Goal: Find specific page/section: Find specific page/section

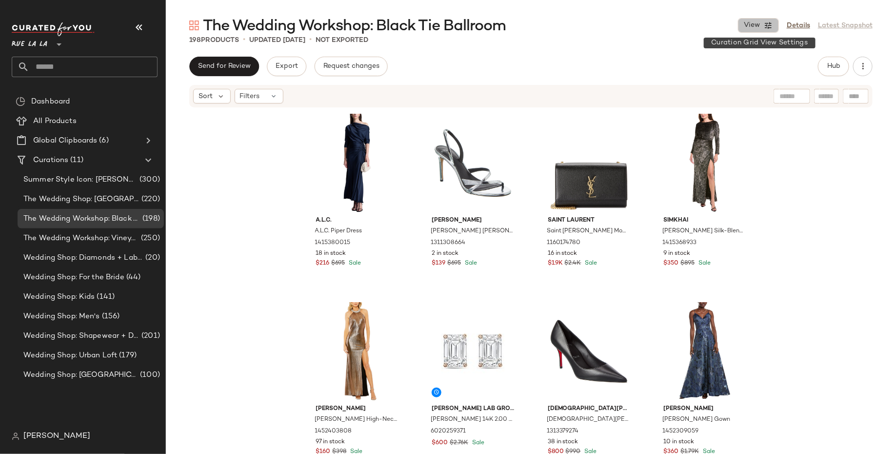
click at [771, 22] on icon "button" at bounding box center [768, 25] width 9 height 9
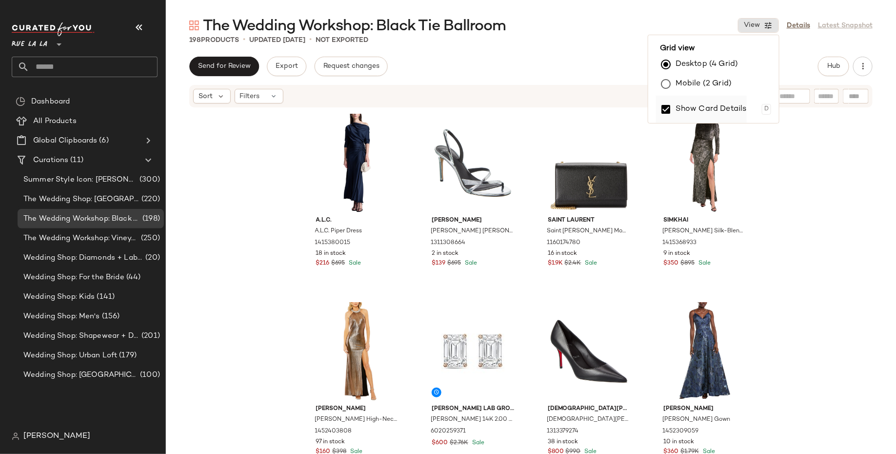
click at [726, 107] on label "Show Card Details" at bounding box center [711, 109] width 71 height 27
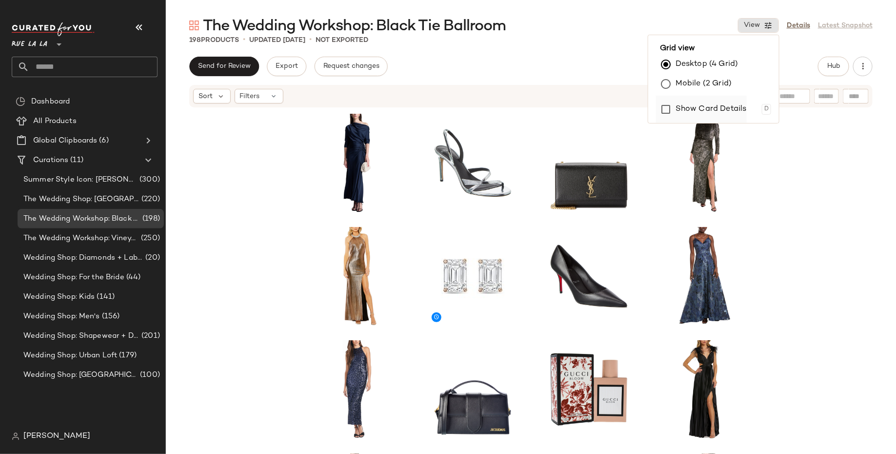
click at [719, 110] on label "Show Card Details" at bounding box center [711, 109] width 71 height 27
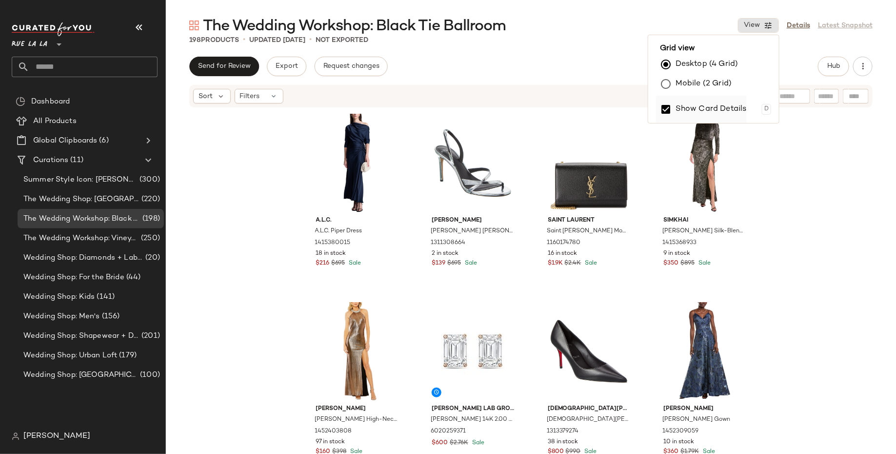
click at [719, 110] on label "Show Card Details" at bounding box center [711, 109] width 71 height 27
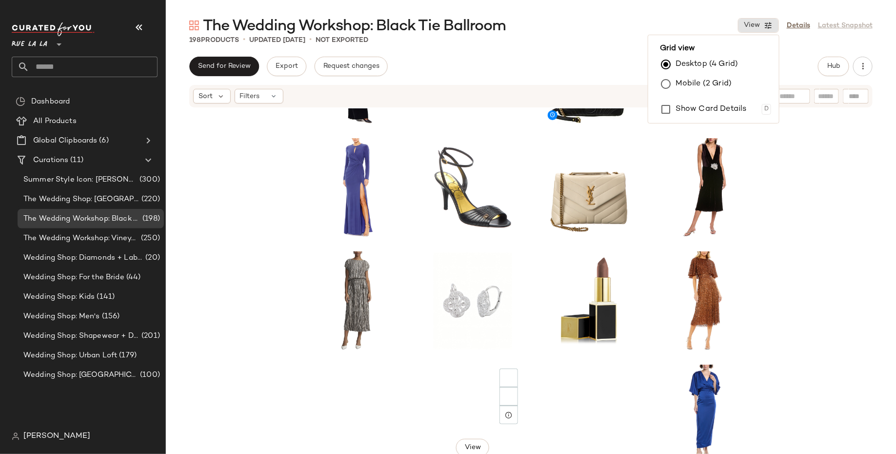
scroll to position [480, 0]
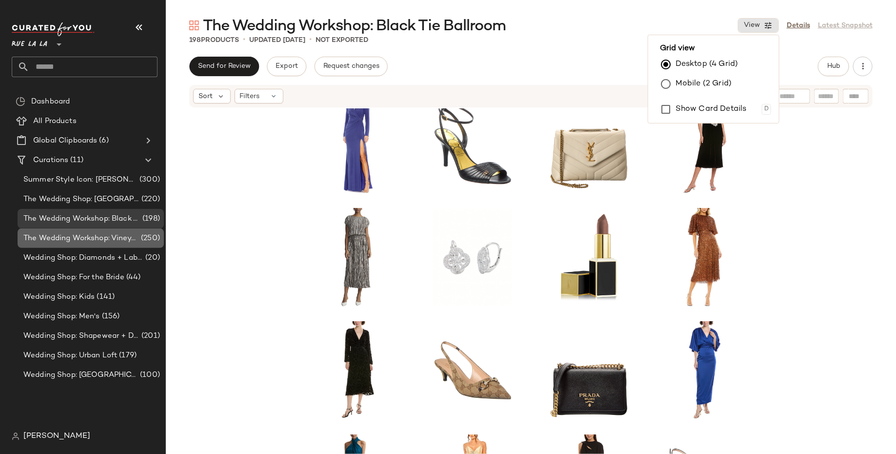
click at [126, 237] on span "The Wedding Workshop: Vineyard" at bounding box center [81, 238] width 116 height 11
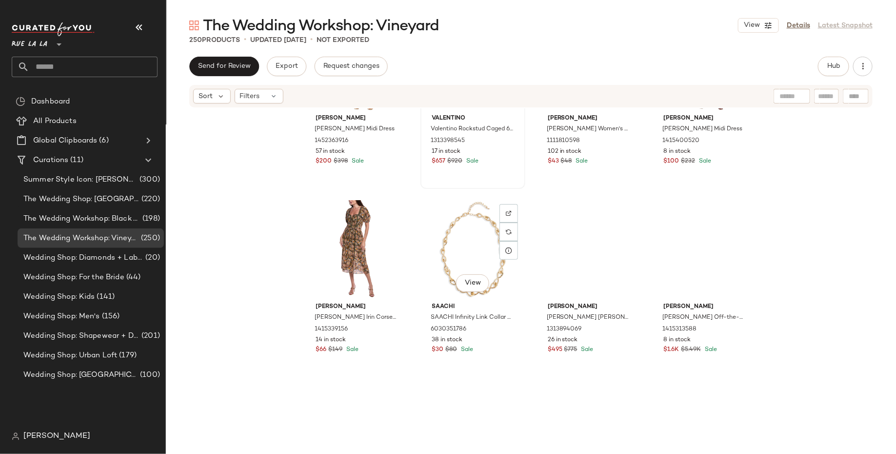
scroll to position [299, 0]
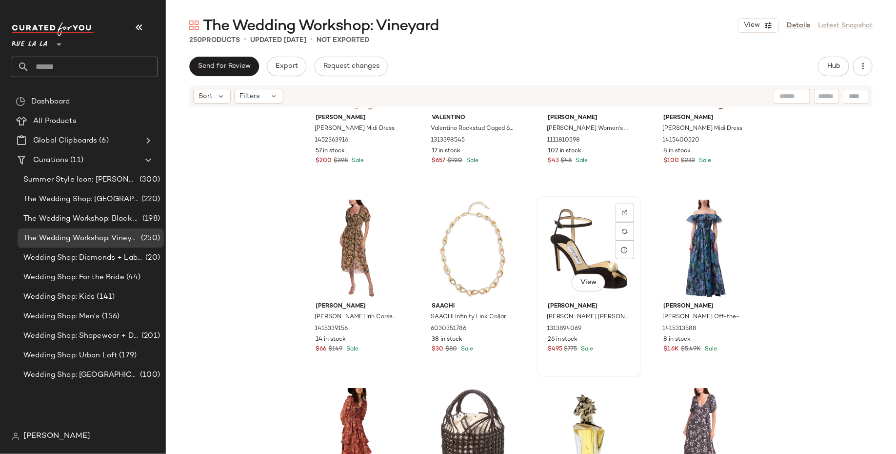
click at [581, 261] on div "View" at bounding box center [589, 249] width 98 height 99
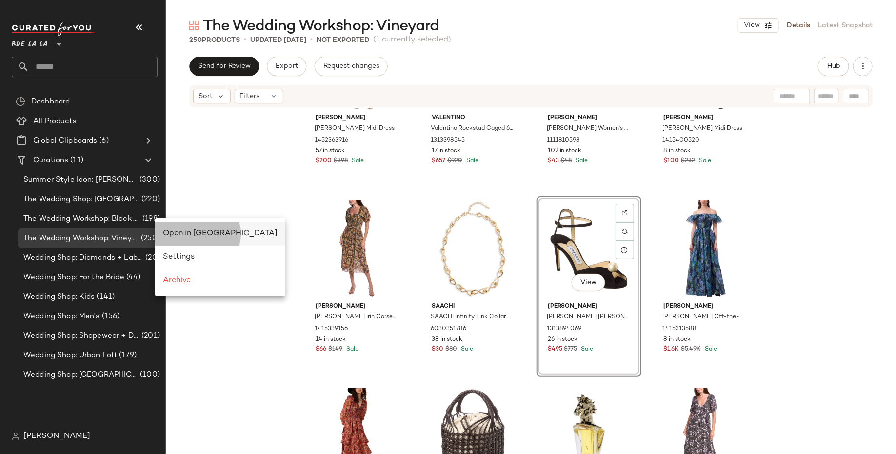
click at [193, 238] on span "Open in [GEOGRAPHIC_DATA]" at bounding box center [220, 233] width 115 height 8
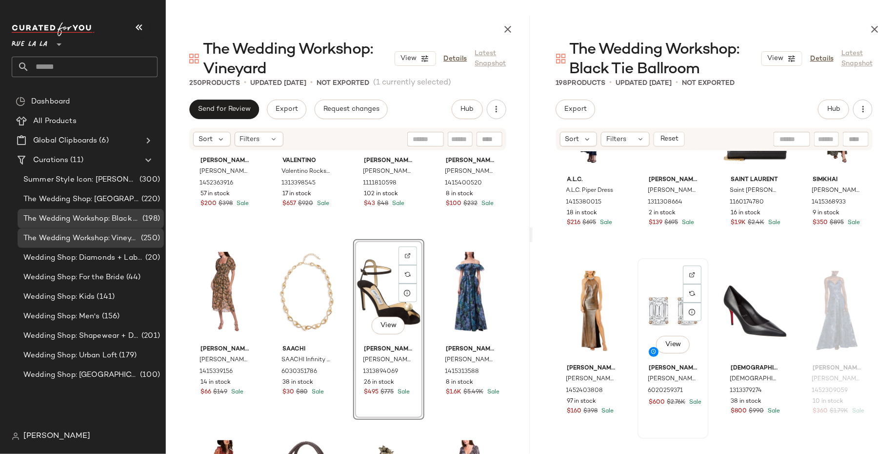
scroll to position [96, 0]
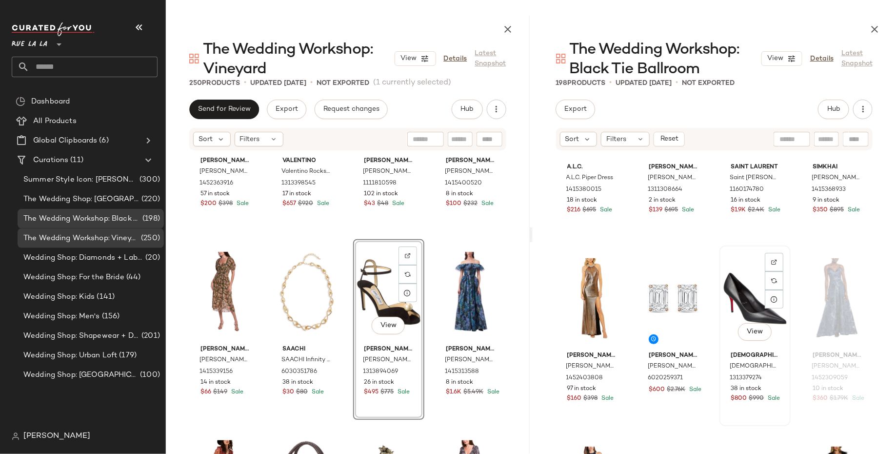
click at [743, 289] on div "View" at bounding box center [755, 298] width 64 height 99
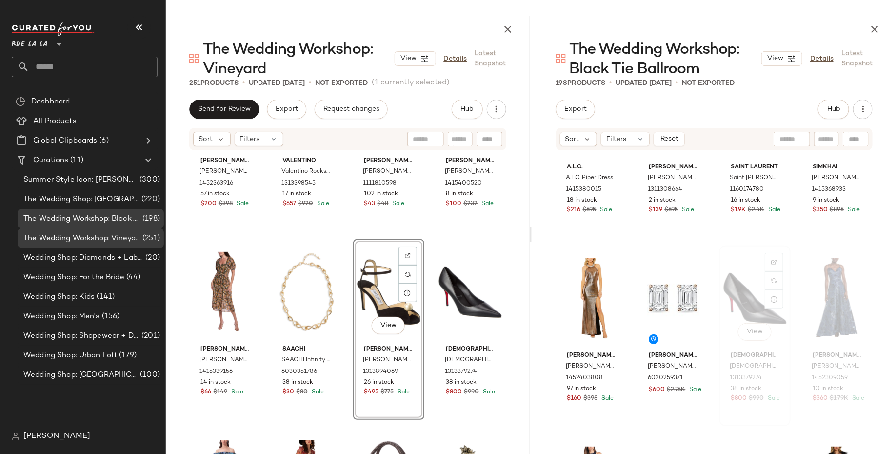
click at [742, 311] on div "View" at bounding box center [755, 298] width 64 height 99
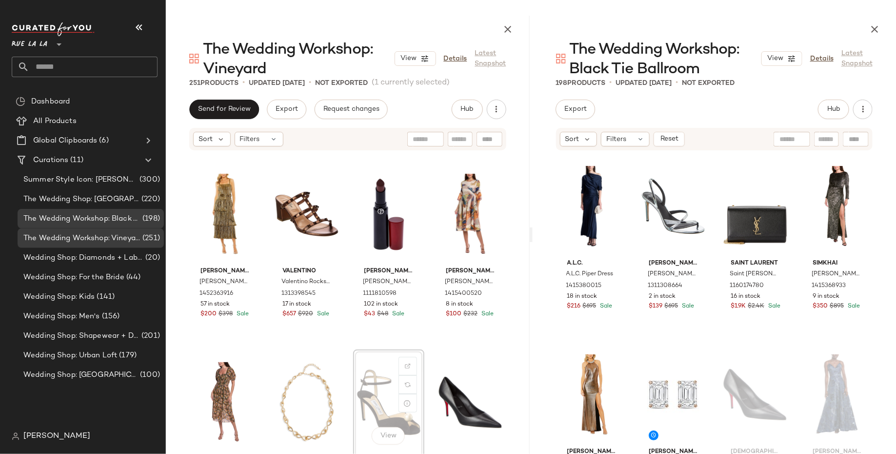
drag, startPoint x: 375, startPoint y: 394, endPoint x: 380, endPoint y: 394, distance: 5.4
click at [509, 27] on icon "button" at bounding box center [508, 29] width 12 height 12
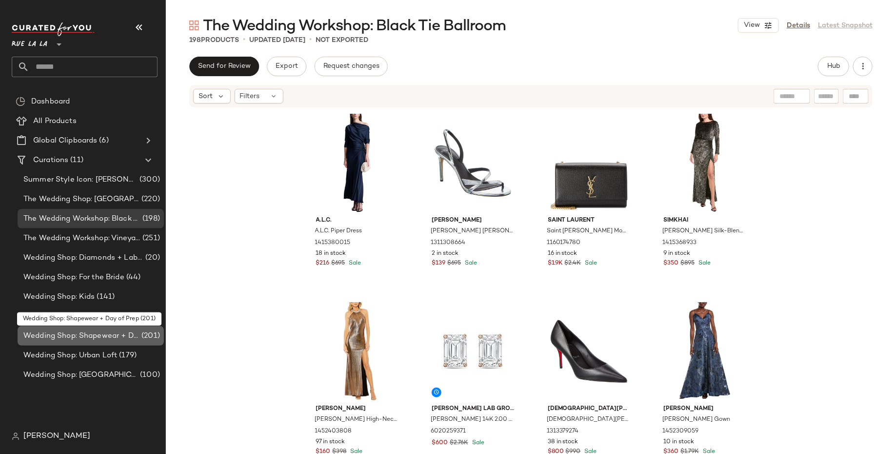
click at [114, 333] on span "Wedding Shop: Shapewear + Day of Prep" at bounding box center [81, 335] width 116 height 11
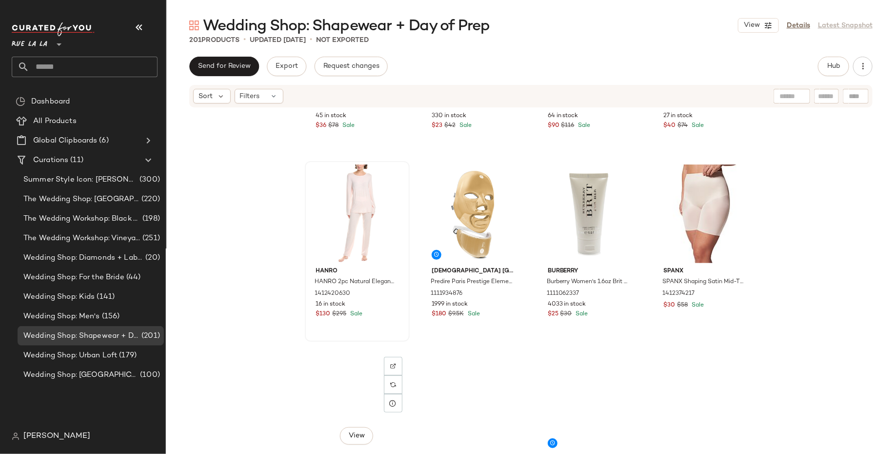
scroll to position [167, 0]
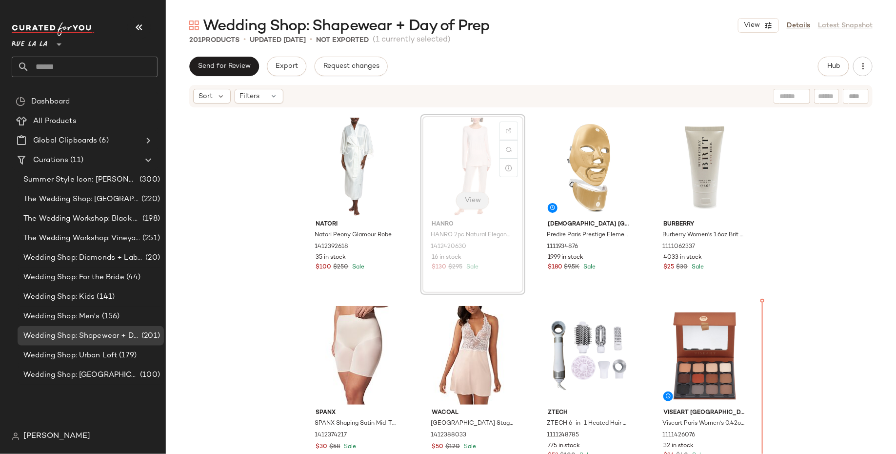
scroll to position [205, 0]
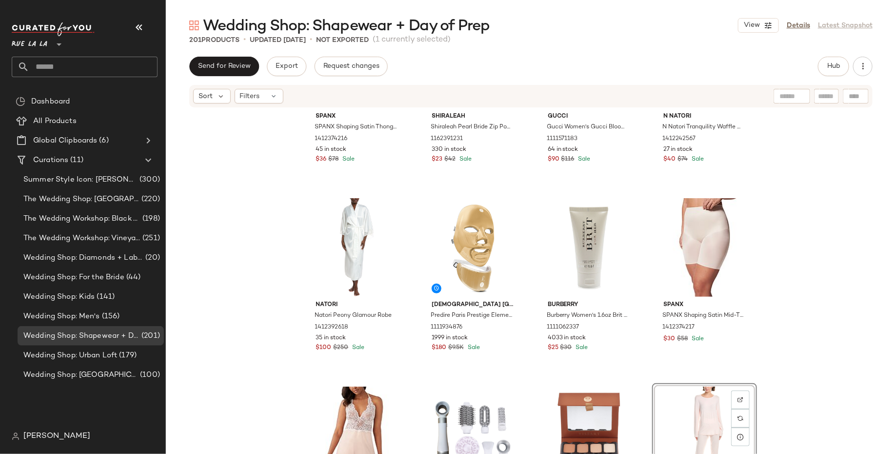
scroll to position [132, 0]
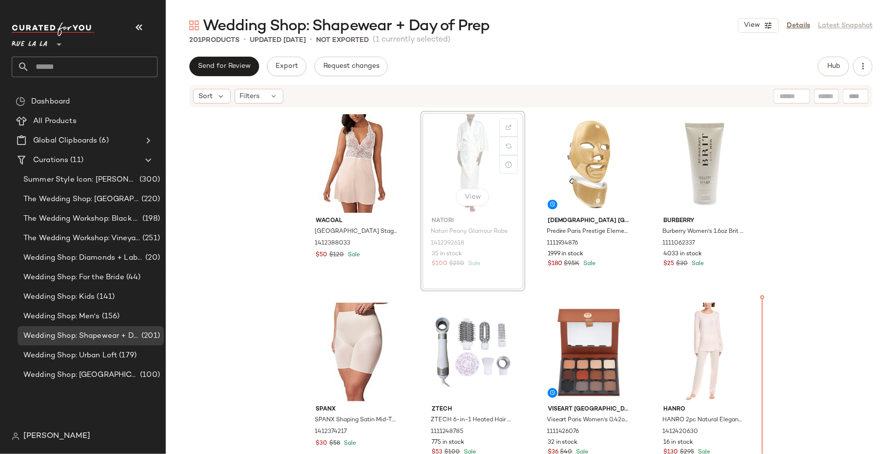
scroll to position [210, 0]
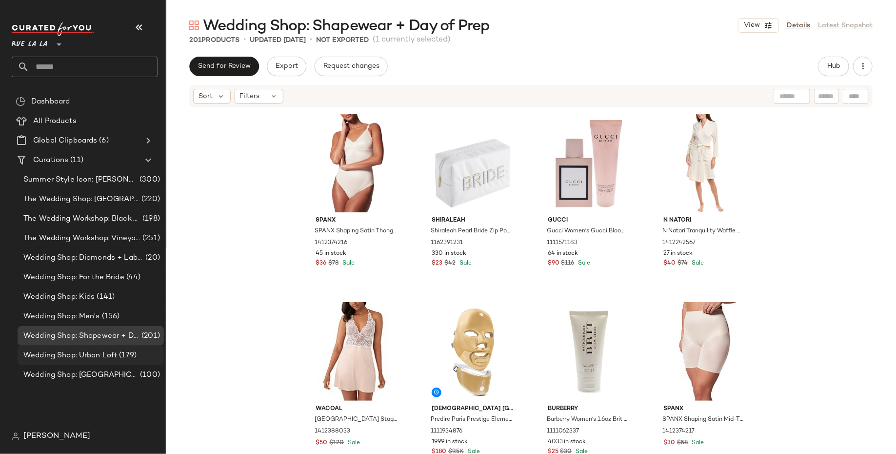
click at [109, 357] on span "Wedding Shop: Urban Loft" at bounding box center [70, 355] width 94 height 11
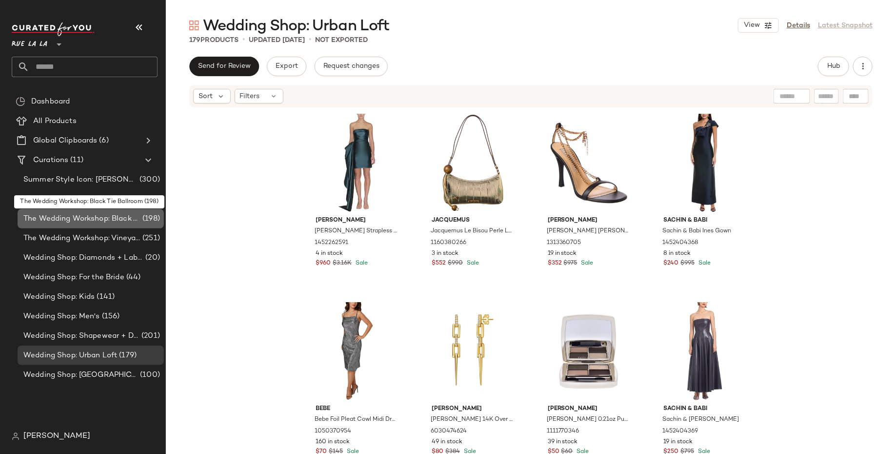
click at [135, 224] on div "The Wedding Workshop: Black Tie Ballroom (198)" at bounding box center [91, 219] width 146 height 20
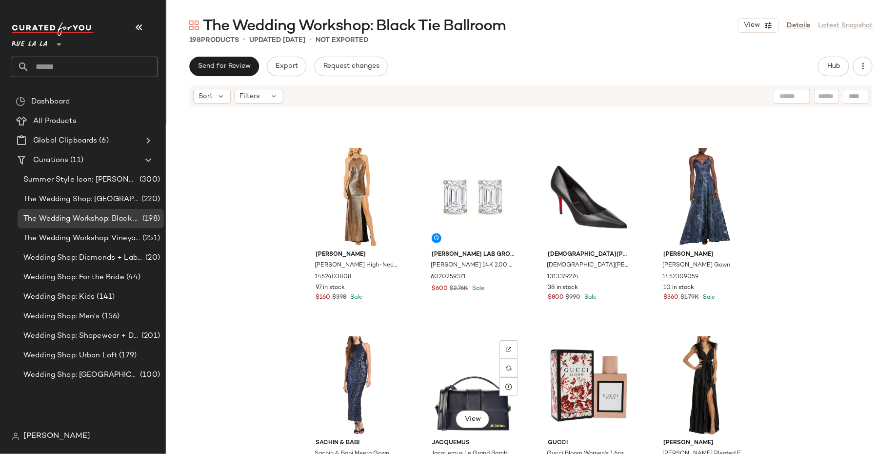
scroll to position [161, 0]
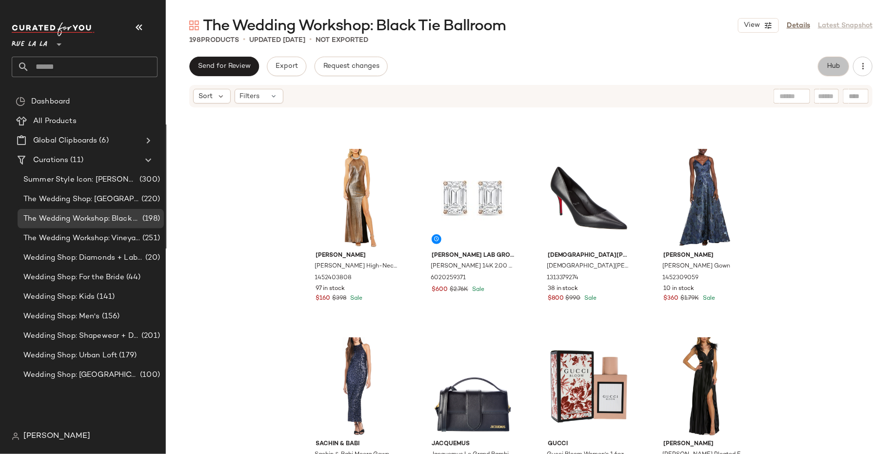
click at [838, 65] on span "Hub" at bounding box center [834, 66] width 14 height 8
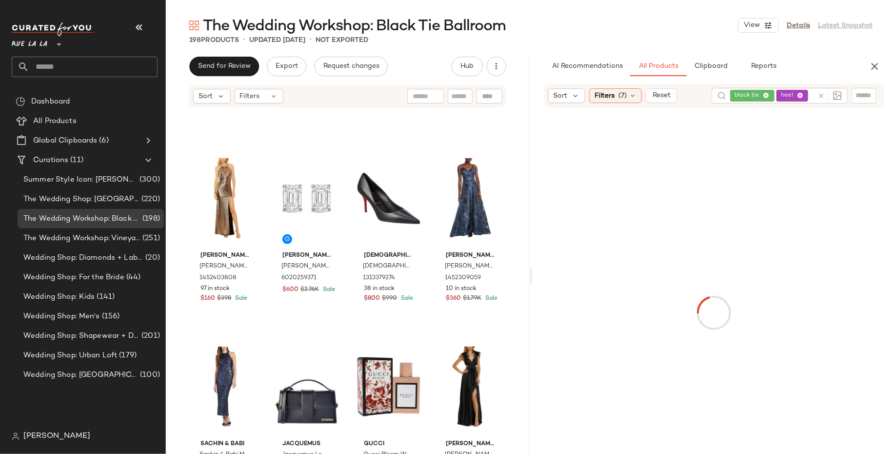
click at [799, 94] on div "black tie heel" at bounding box center [771, 96] width 83 height 16
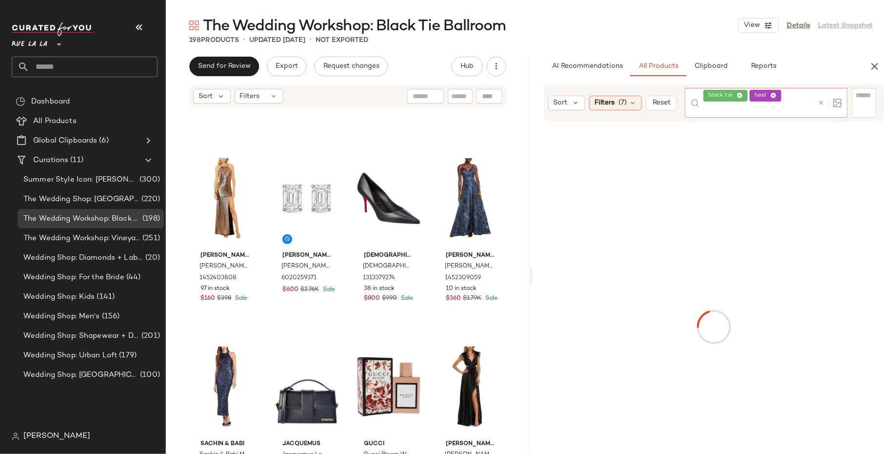
click at [738, 93] on icon at bounding box center [740, 96] width 6 height 6
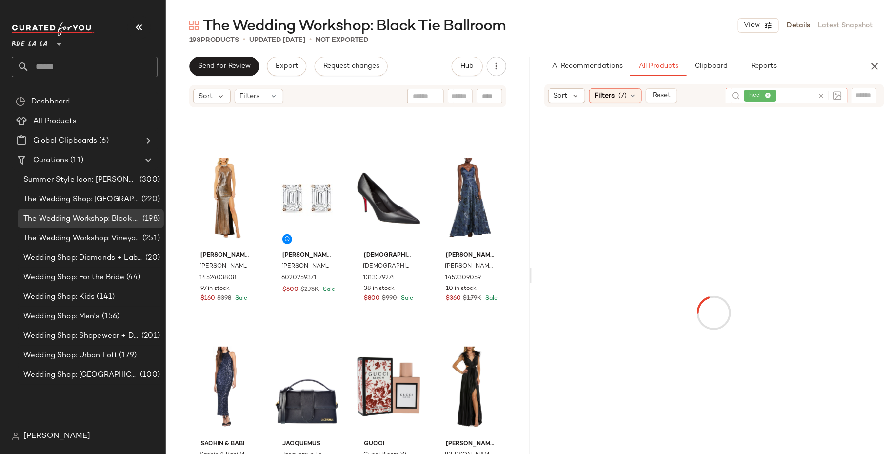
click at [770, 96] on icon at bounding box center [768, 96] width 6 height 6
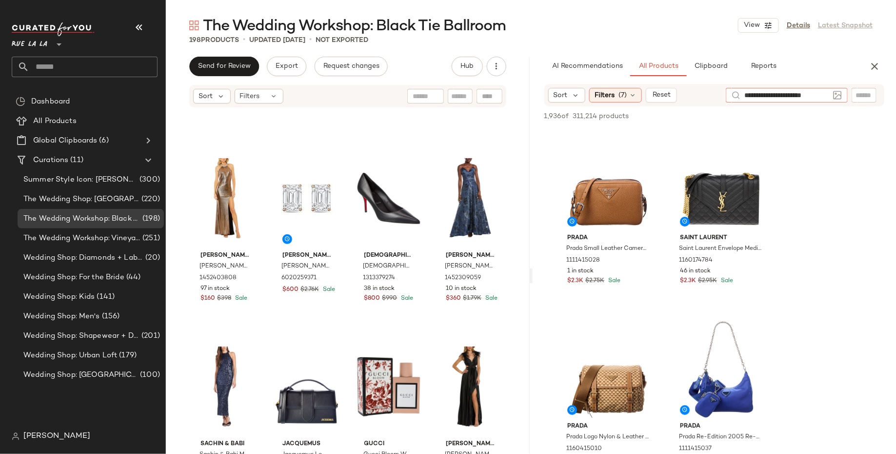
type input "**********"
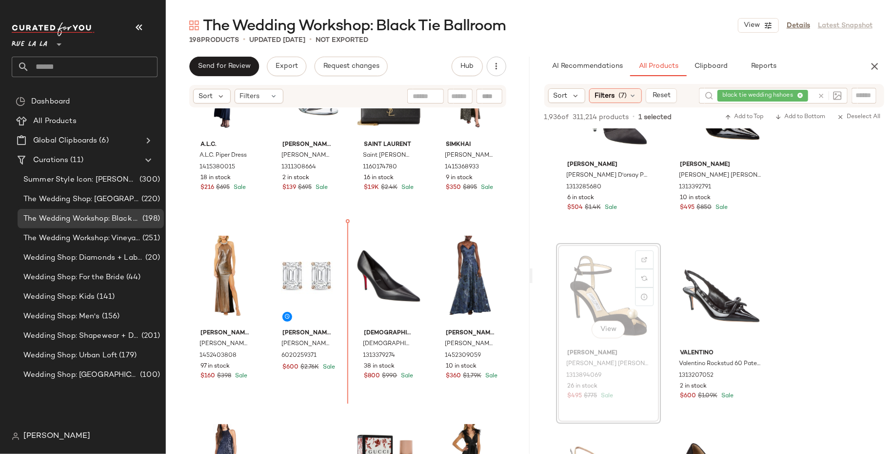
scroll to position [77, 0]
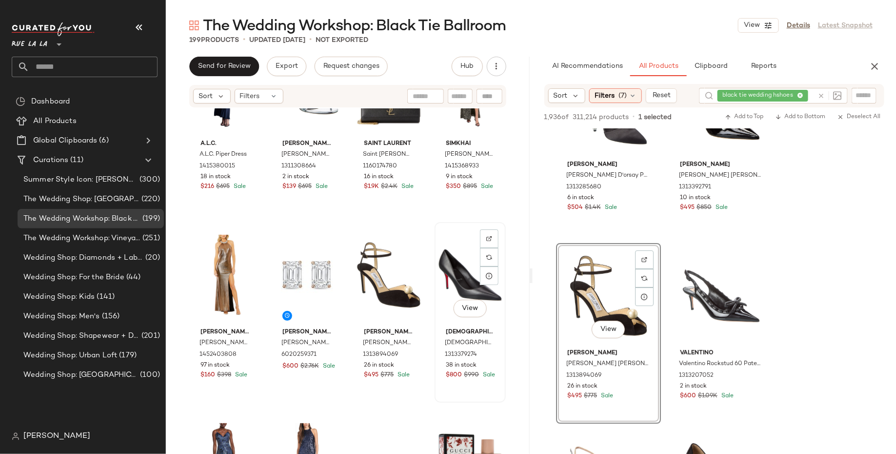
click at [442, 282] on div "View" at bounding box center [470, 274] width 64 height 99
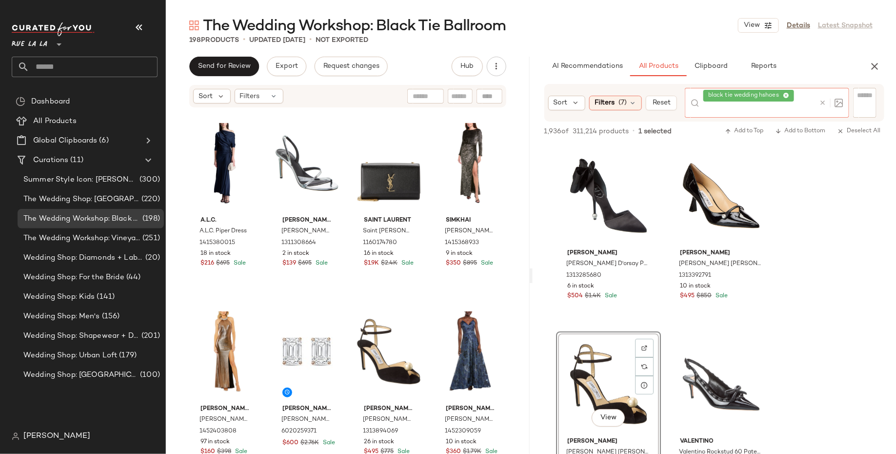
click at [798, 97] on div "black tie wedding hshoes" at bounding box center [759, 103] width 112 height 30
click at [786, 92] on div "black tie wedding hshoes" at bounding box center [748, 95] width 81 height 9
click at [787, 94] on icon at bounding box center [786, 96] width 6 height 6
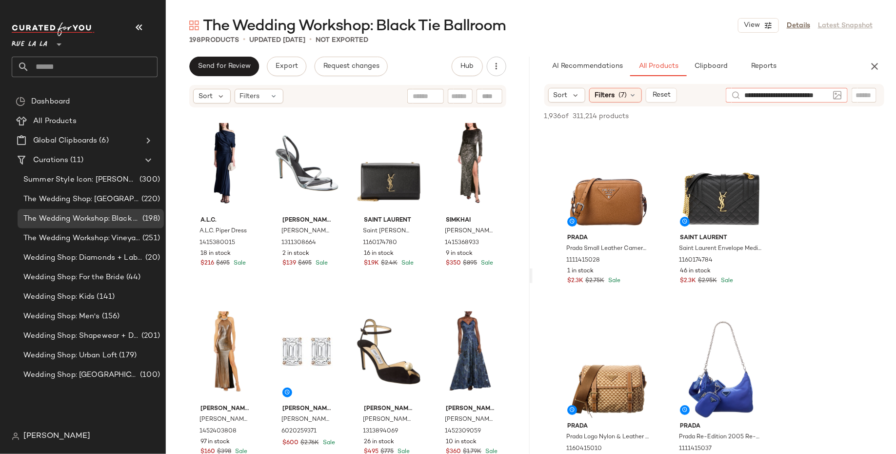
type input "**********"
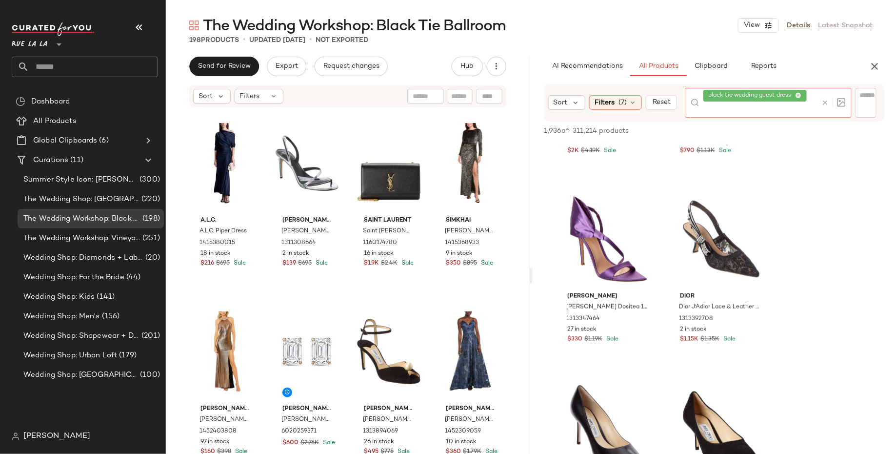
scroll to position [890, 0]
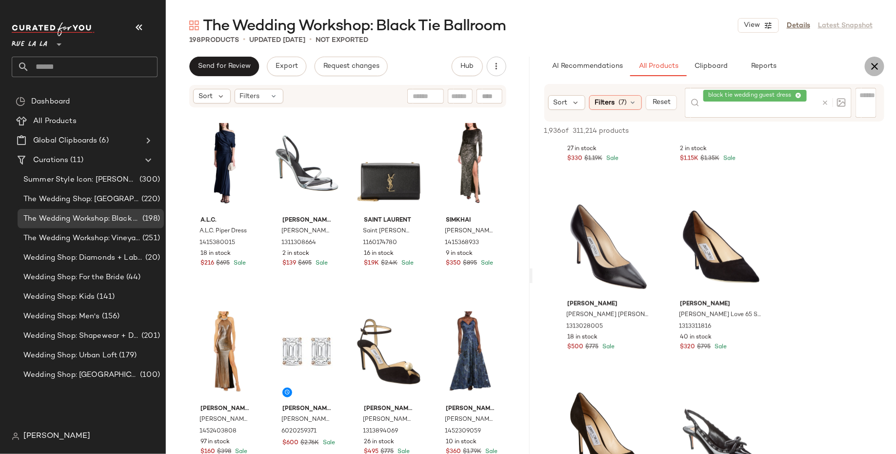
click at [876, 69] on icon "button" at bounding box center [875, 66] width 12 height 12
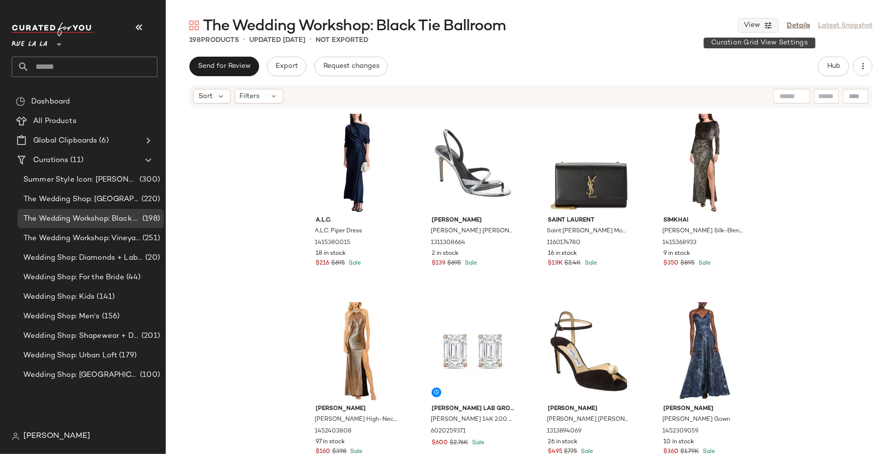
click at [766, 24] on icon "button" at bounding box center [768, 25] width 9 height 9
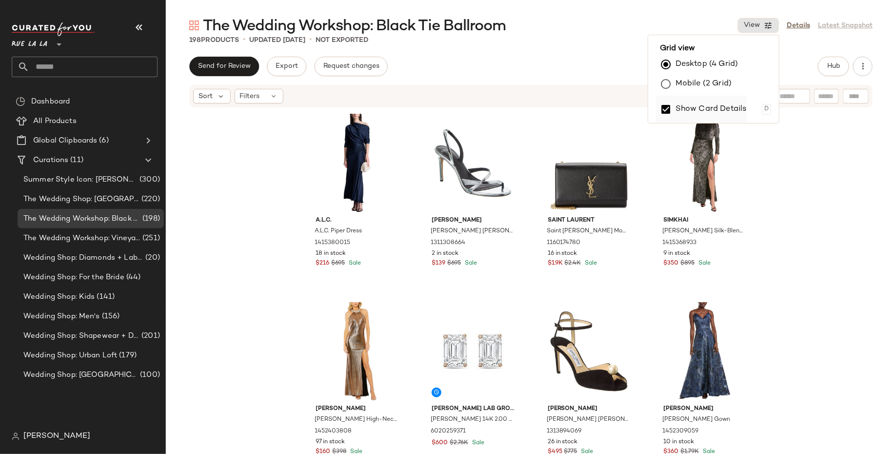
click at [728, 103] on label "Show Card Details" at bounding box center [711, 109] width 71 height 27
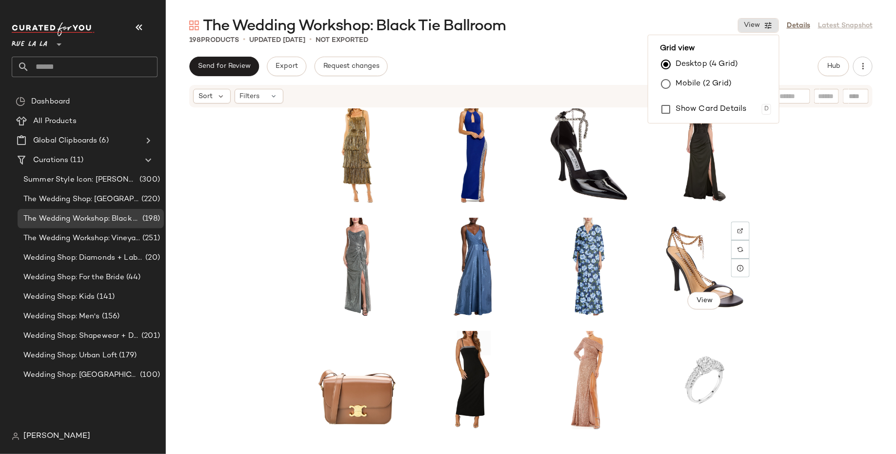
scroll to position [0, 0]
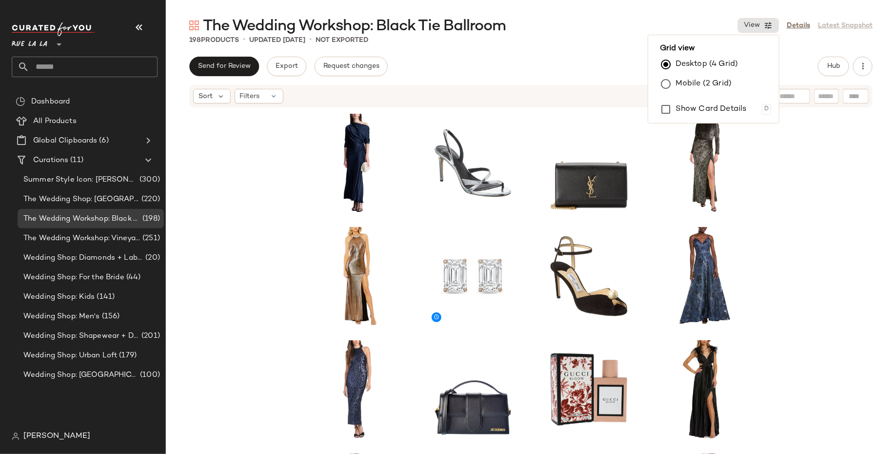
click at [690, 79] on label "Mobile (2 Grid)" at bounding box center [704, 84] width 56 height 20
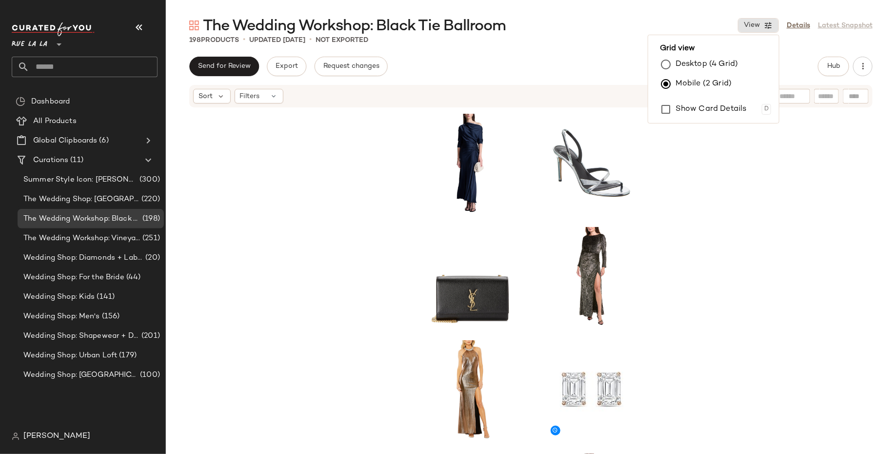
click at [722, 61] on label "Desktop (4 Grid)" at bounding box center [707, 65] width 62 height 20
